Goal: Transaction & Acquisition: Purchase product/service

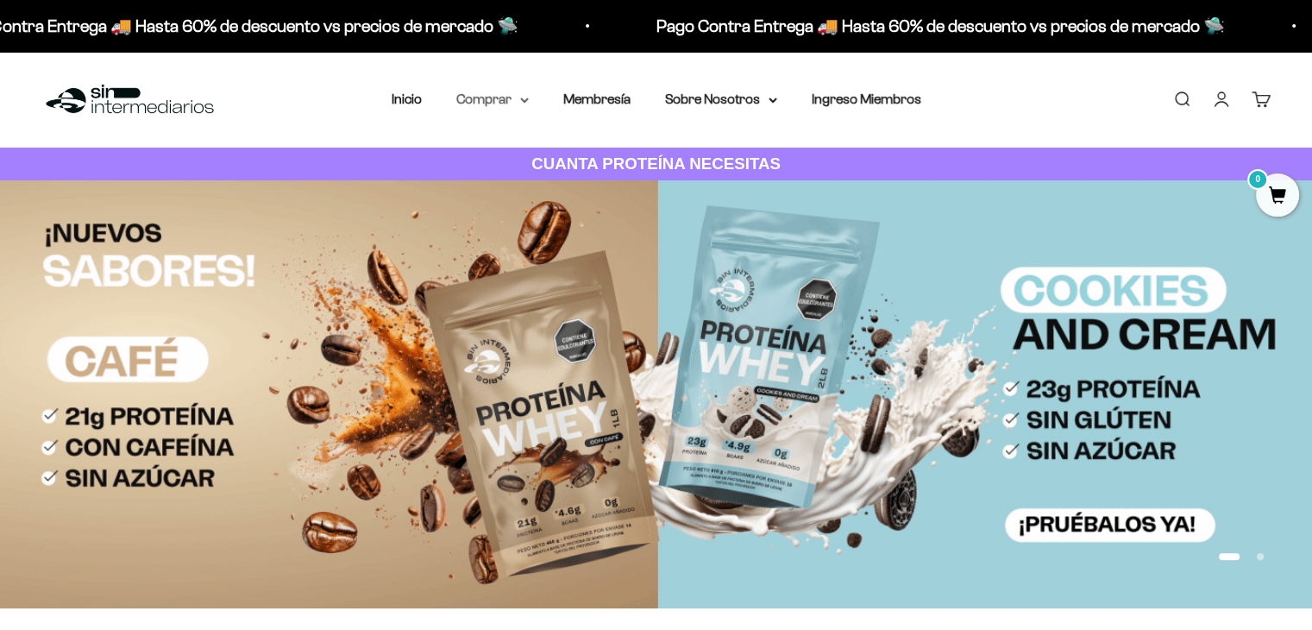
click at [490, 108] on summary "Comprar" at bounding box center [492, 99] width 72 height 22
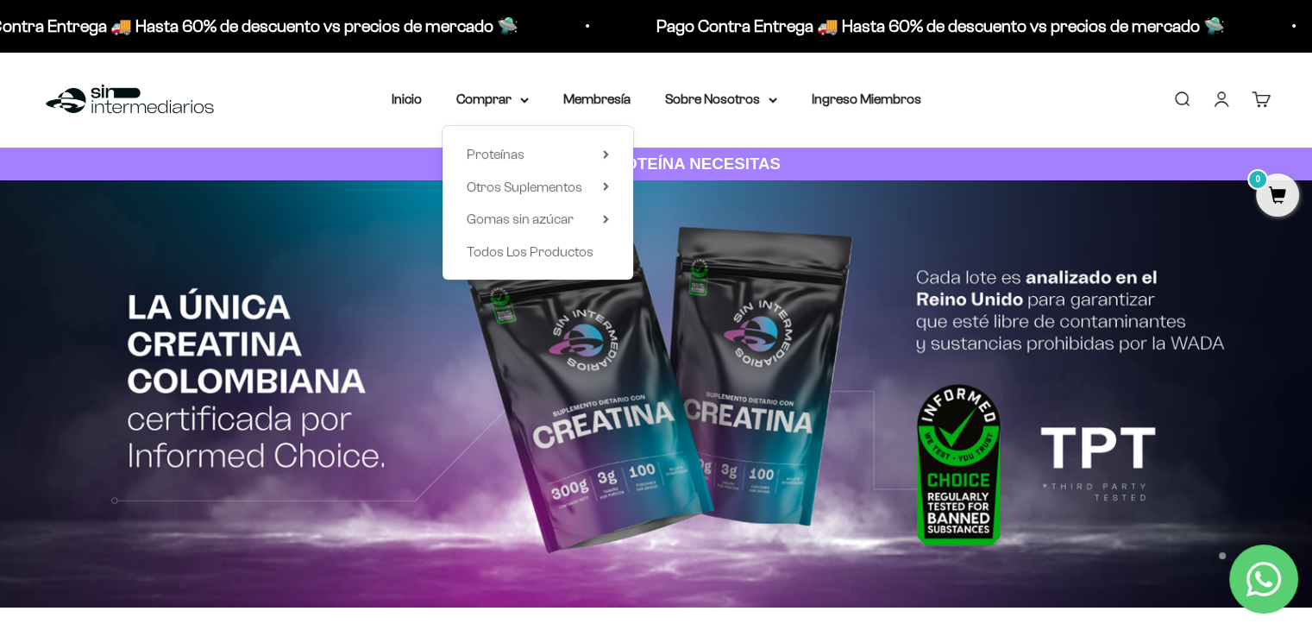
click at [609, 156] on div "Proteínas Ver Todos Whey Iso Vegan" at bounding box center [538, 203] width 191 height 154
click at [607, 153] on icon at bounding box center [605, 154] width 3 height 7
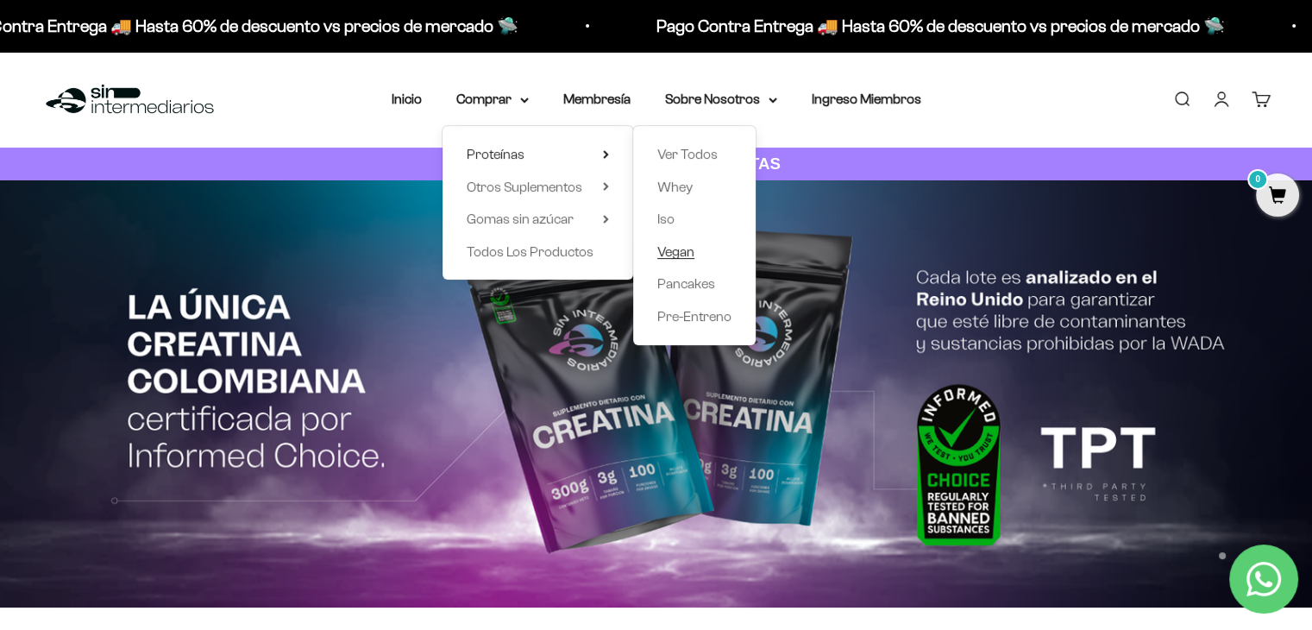
click at [675, 248] on span "Vegan" at bounding box center [675, 251] width 37 height 15
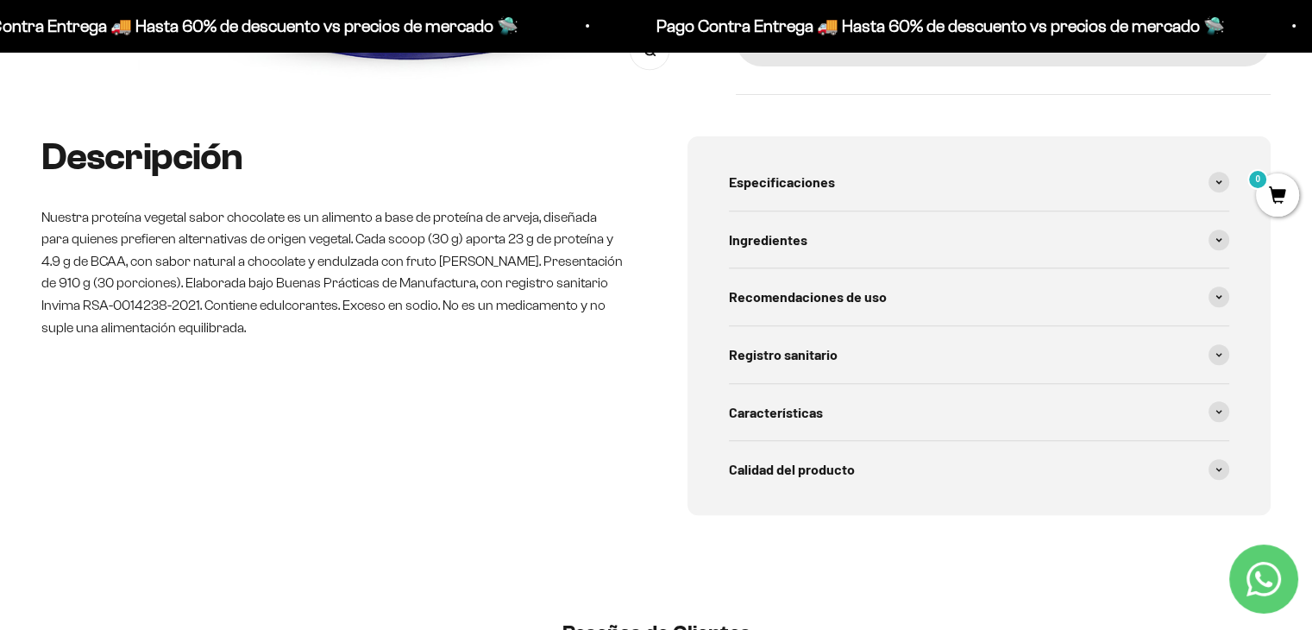
scroll to position [690, 0]
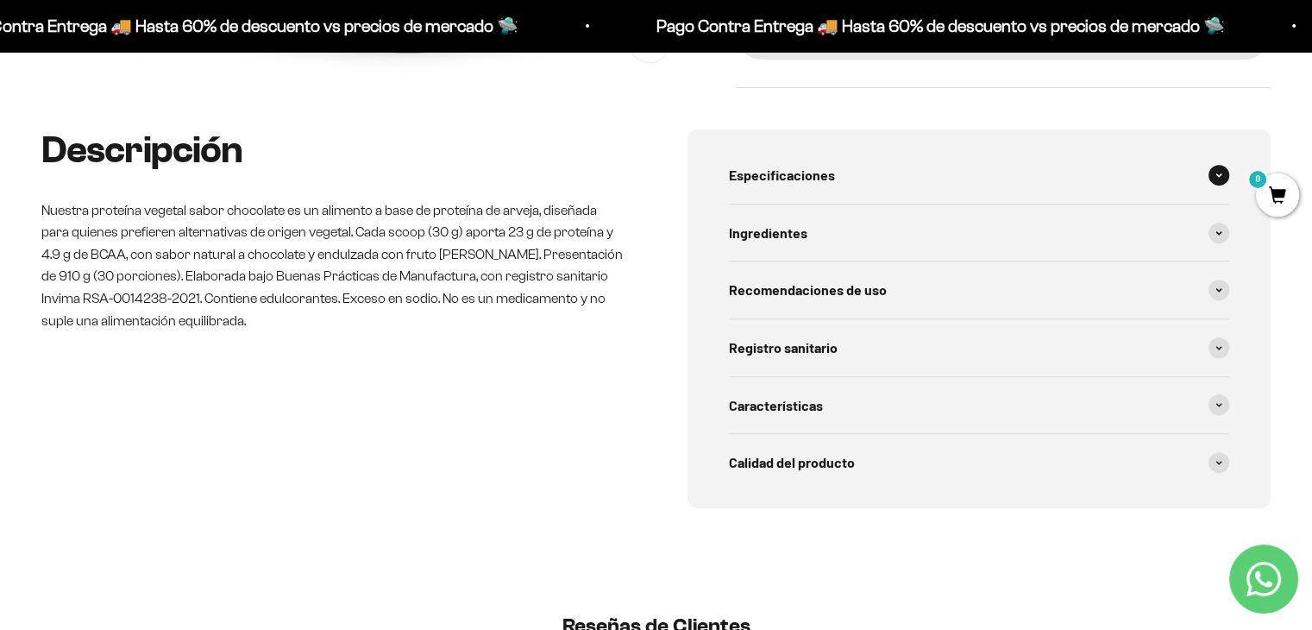
click at [910, 184] on div "Especificaciones" at bounding box center [979, 175] width 501 height 57
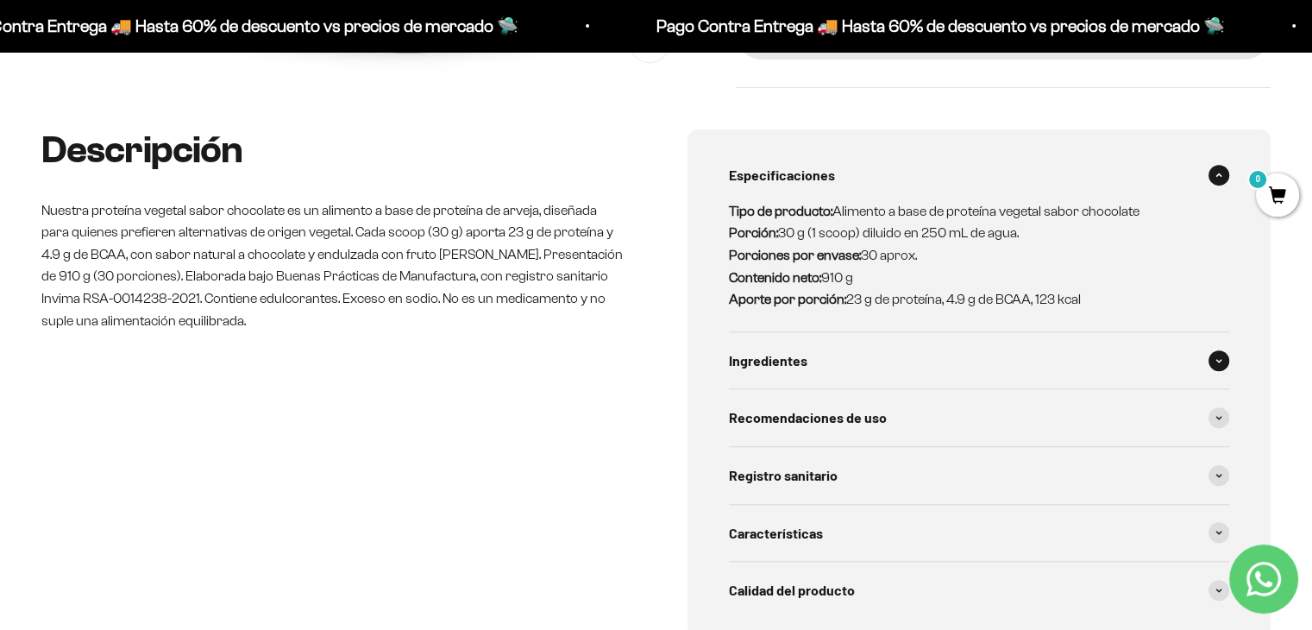
click at [813, 370] on div "Ingredientes" at bounding box center [979, 360] width 501 height 57
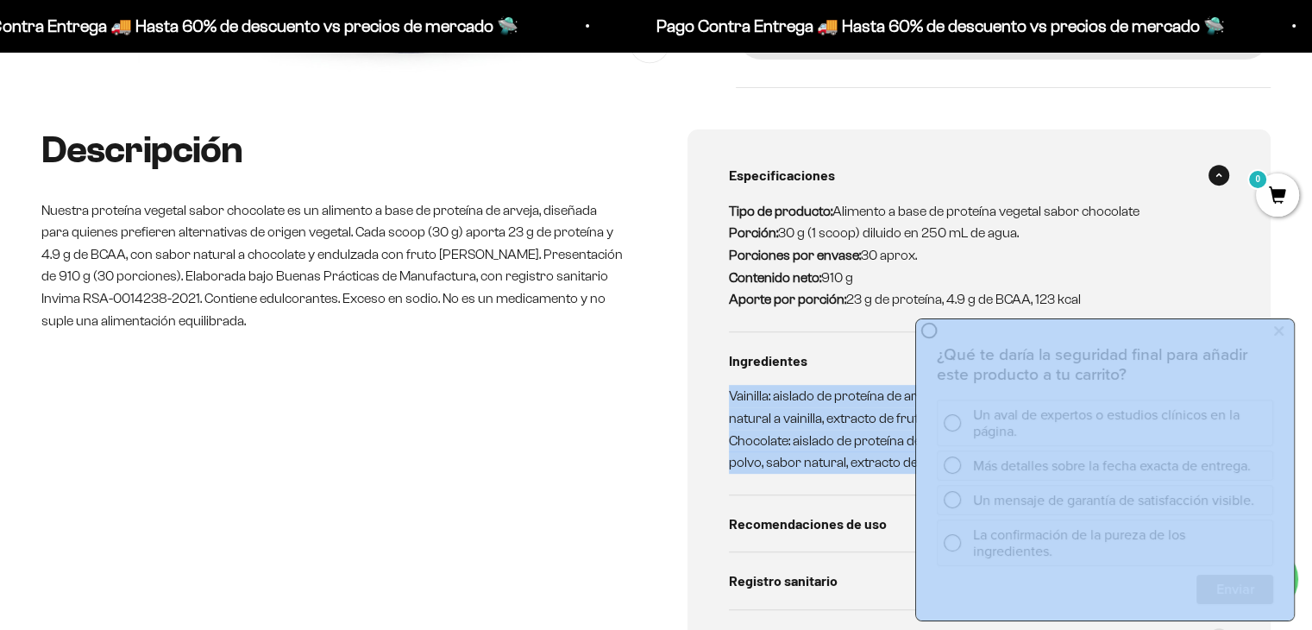
drag, startPoint x: 1645, startPoint y: 715, endPoint x: 1942, endPoint y: 739, distance: 297.7
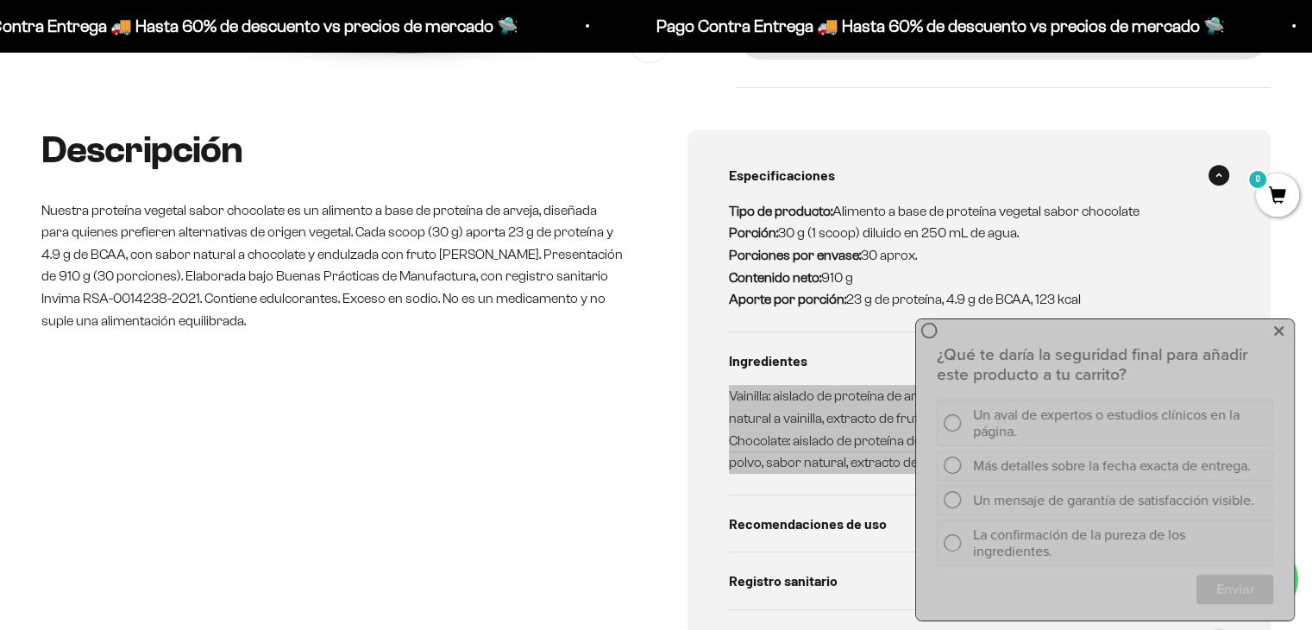
click at [1277, 325] on icon at bounding box center [1278, 331] width 9 height 22
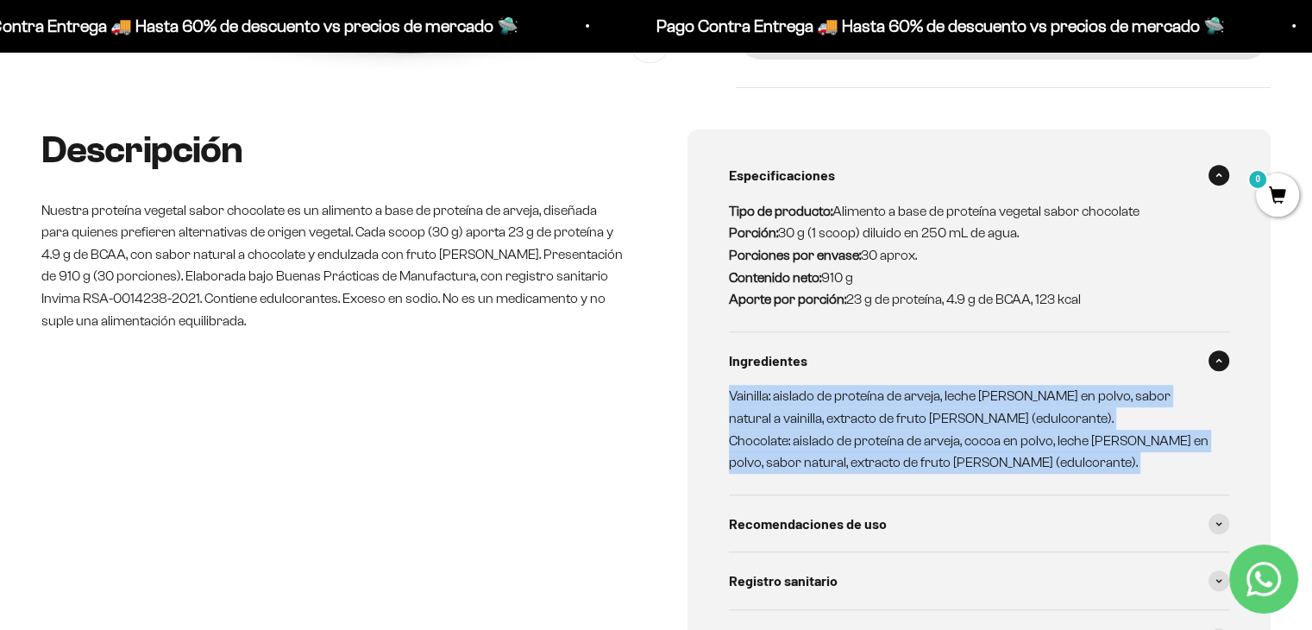
click at [1038, 408] on p "Vainilla: aislado de proteína de arveja, leche [PERSON_NAME] en polvo, sabor na…" at bounding box center [969, 429] width 480 height 88
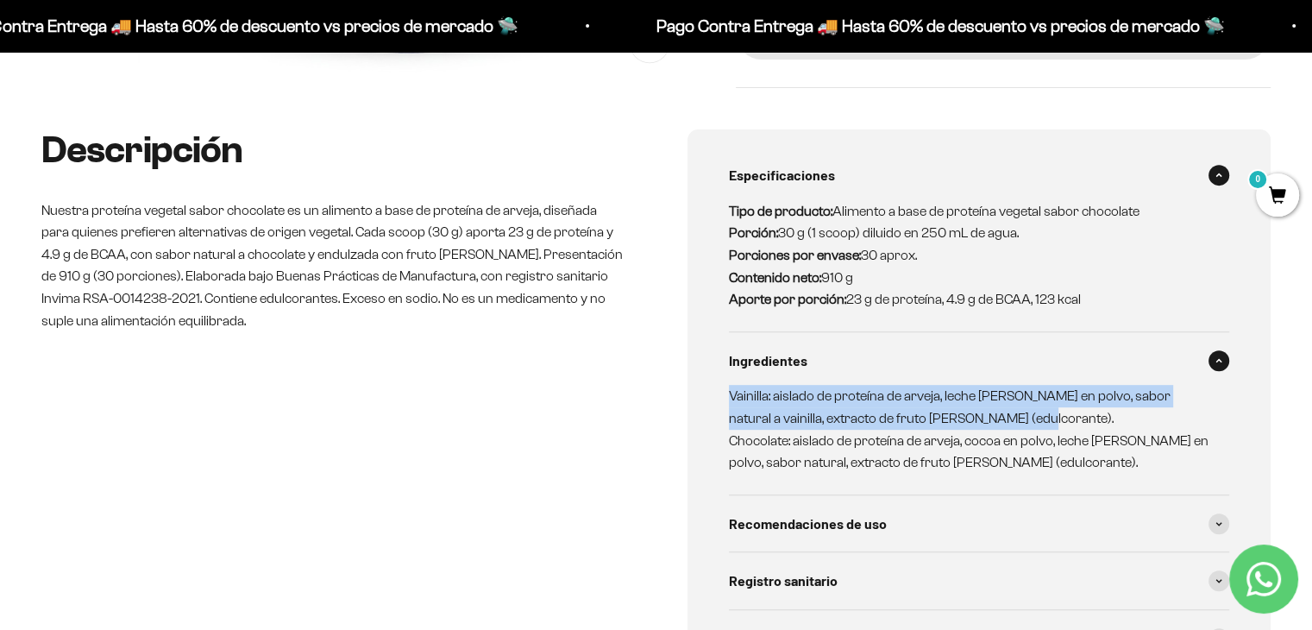
drag, startPoint x: 991, startPoint y: 418, endPoint x: 700, endPoint y: 398, distance: 292.3
click at [700, 398] on div "Especificaciones Tipo de producto: Alimento a base de proteína vegetal sabor ch…" at bounding box center [980, 435] width 584 height 612
copy p "Vainilla: aislado de proteína de arveja, leche [PERSON_NAME] en polvo, sabor na…"
click at [818, 394] on p "Vainilla: aislado de proteína de arveja, leche [PERSON_NAME] en polvo, sabor na…" at bounding box center [969, 429] width 480 height 88
drag, startPoint x: 773, startPoint y: 399, endPoint x: 1021, endPoint y: 424, distance: 249.8
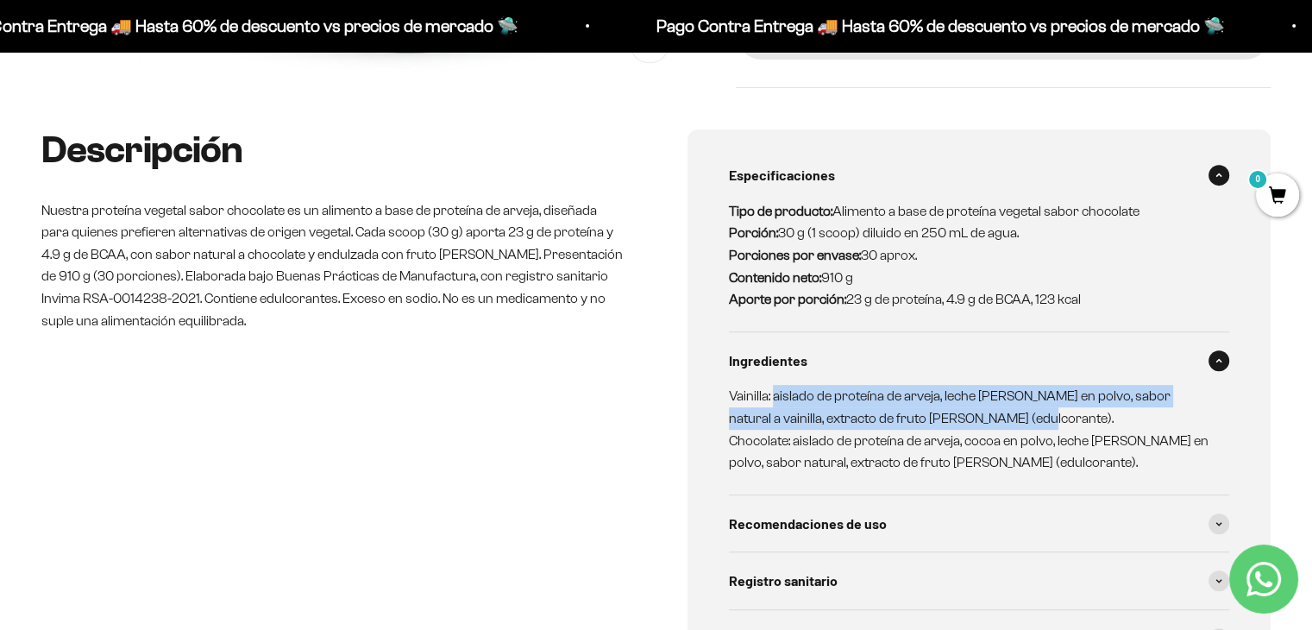
click at [1021, 424] on p "Vainilla: aislado de proteína de arveja, leche [PERSON_NAME] en polvo, sabor na…" at bounding box center [969, 429] width 480 height 88
copy p "aislado de proteína de arveja, leche [PERSON_NAME] en polvo, sabor natural a va…"
